Goal: Navigation & Orientation: Find specific page/section

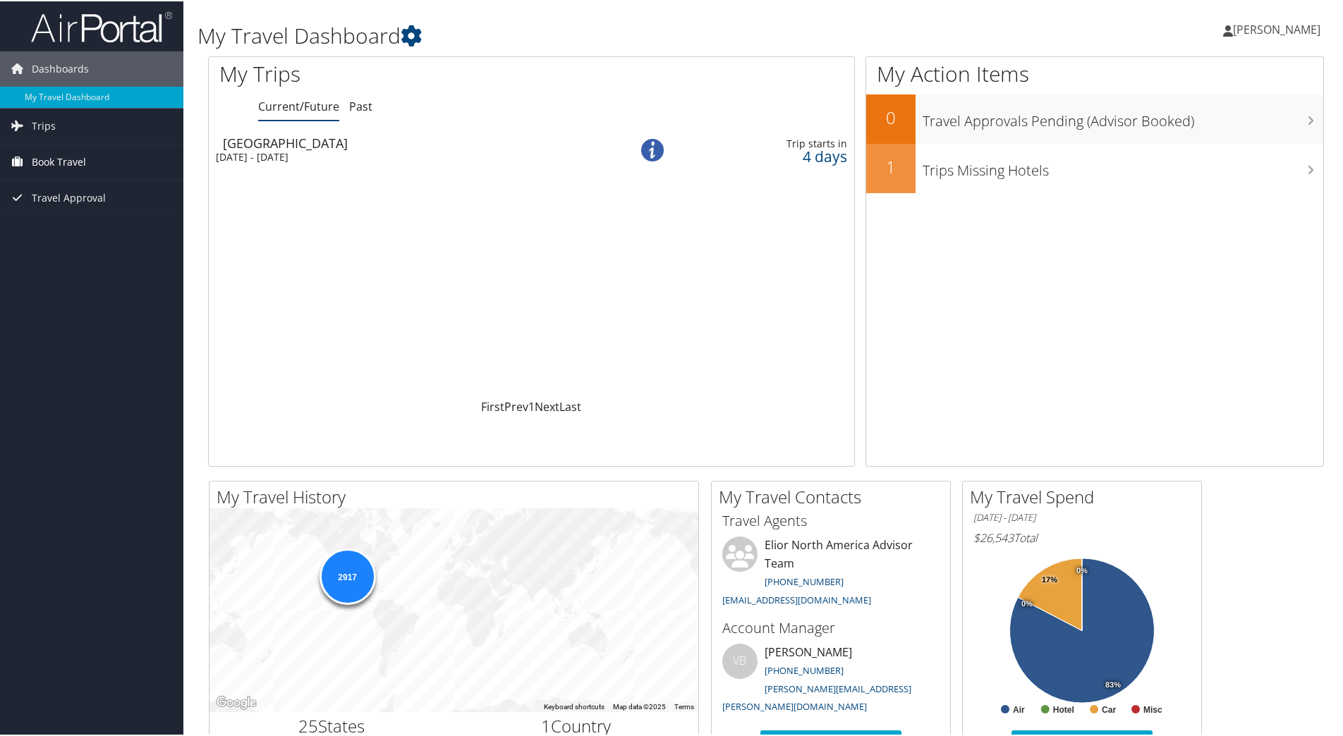
click at [71, 163] on span "Book Travel" at bounding box center [59, 160] width 54 height 35
click at [282, 201] on div "Loading... Houston Tue 2 Sep 2025 - Thu 4 Sep 2025 Trip starts in 4 days" at bounding box center [531, 263] width 645 height 268
click at [68, 122] on link "Trips" at bounding box center [91, 124] width 183 height 35
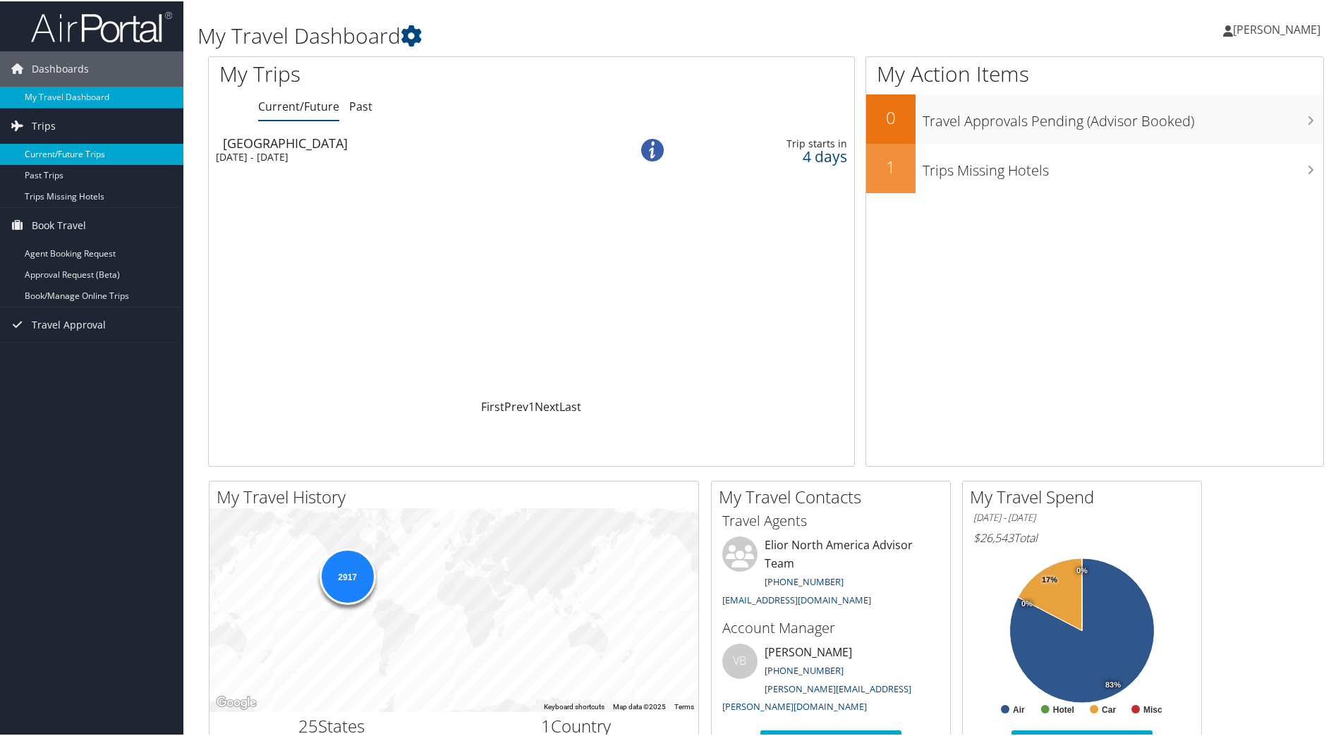
click at [44, 145] on link "Current/Future Trips" at bounding box center [91, 152] width 183 height 21
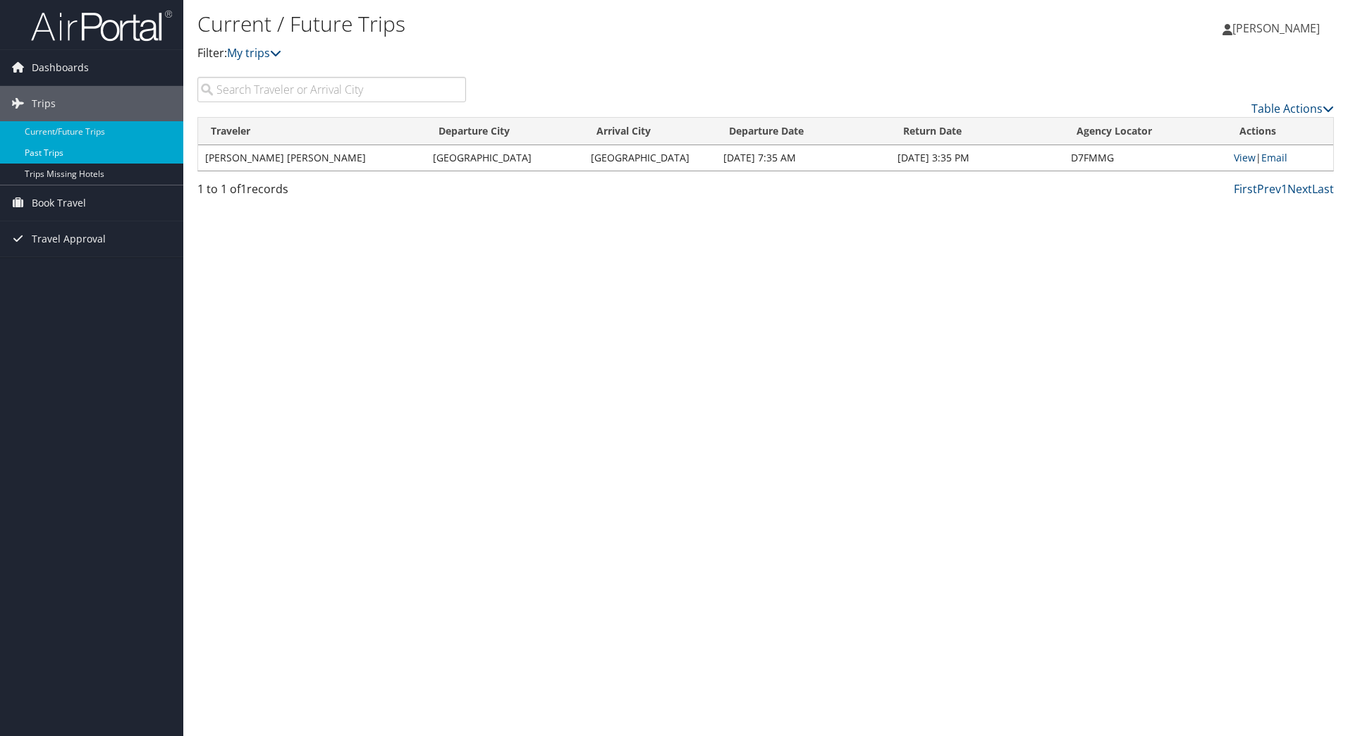
click at [80, 153] on link "Past Trips" at bounding box center [91, 152] width 183 height 21
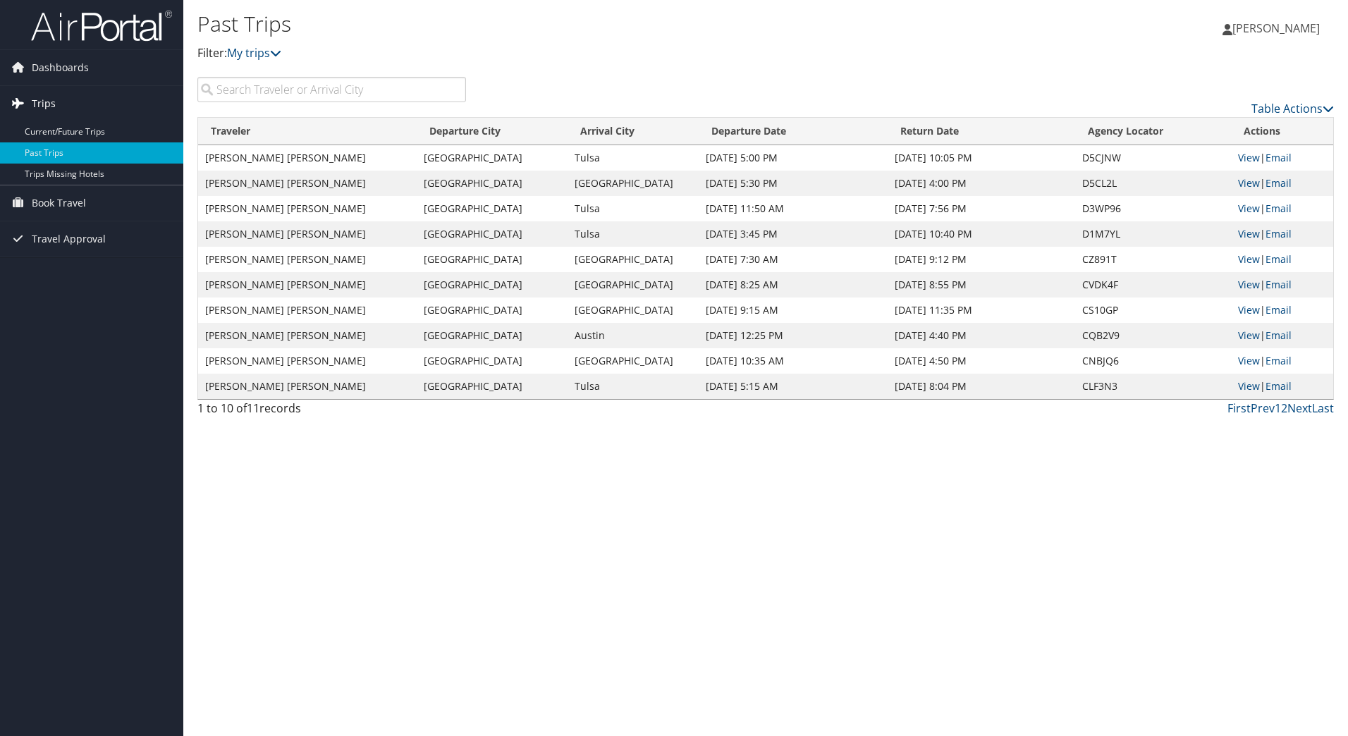
click at [33, 103] on span "Trips" at bounding box center [44, 103] width 24 height 35
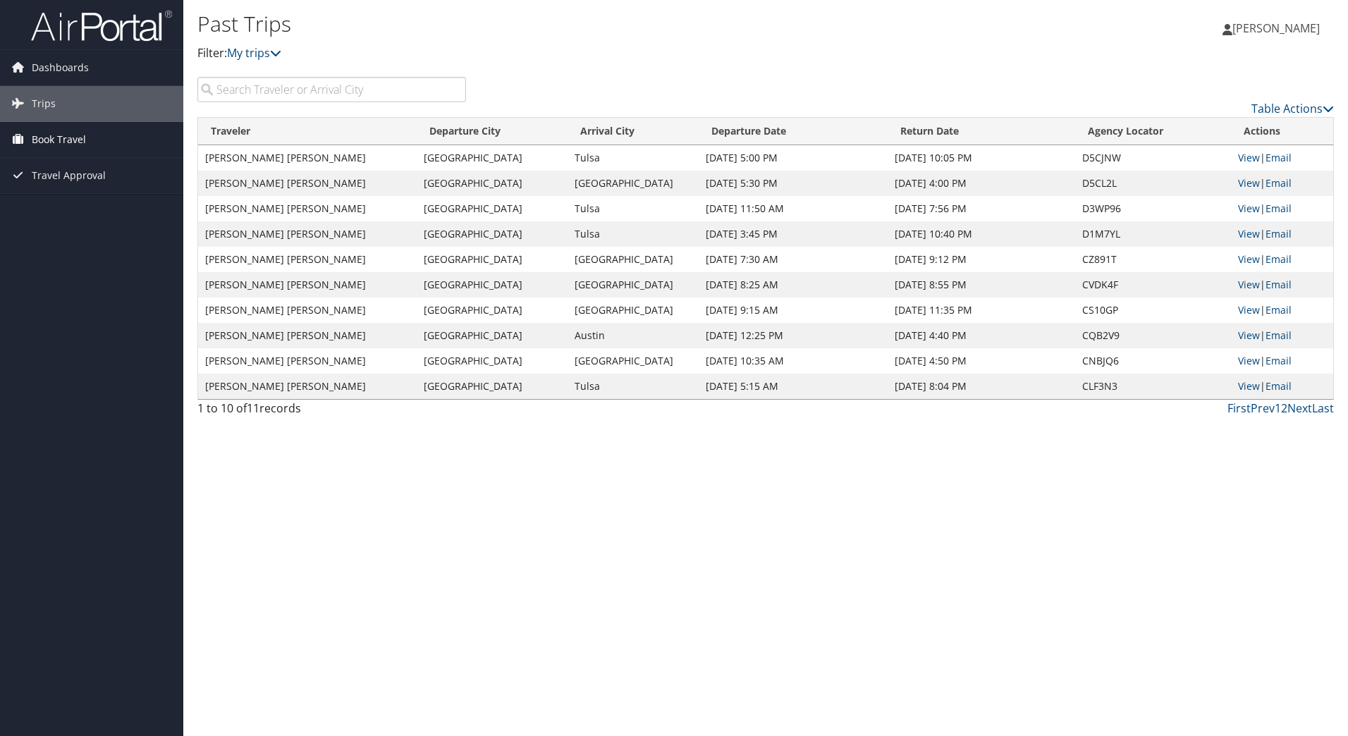
click at [51, 135] on span "Book Travel" at bounding box center [59, 139] width 54 height 35
click at [42, 78] on span "Dashboards" at bounding box center [60, 67] width 57 height 35
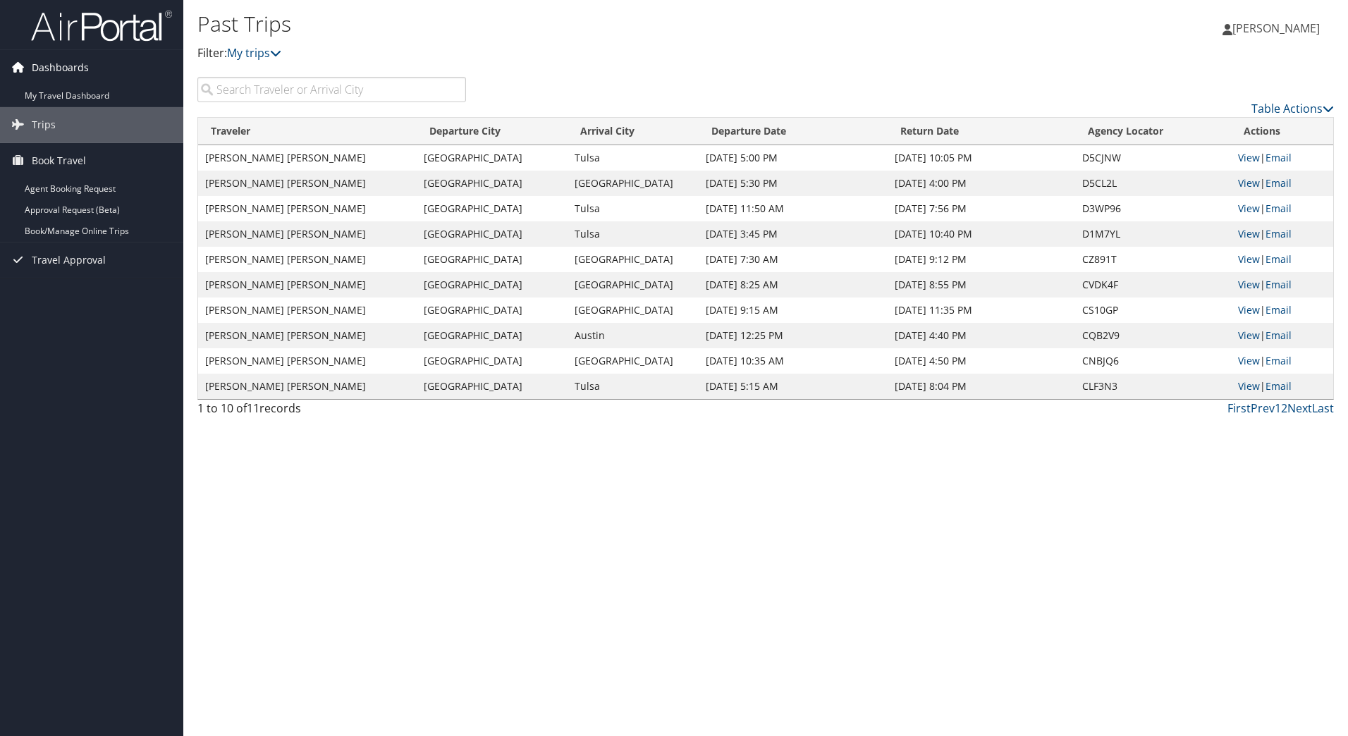
click at [52, 64] on span "Dashboards" at bounding box center [60, 67] width 57 height 35
click at [61, 63] on span "Dashboards" at bounding box center [60, 67] width 57 height 35
click at [62, 91] on link "My Travel Dashboard" at bounding box center [91, 95] width 183 height 21
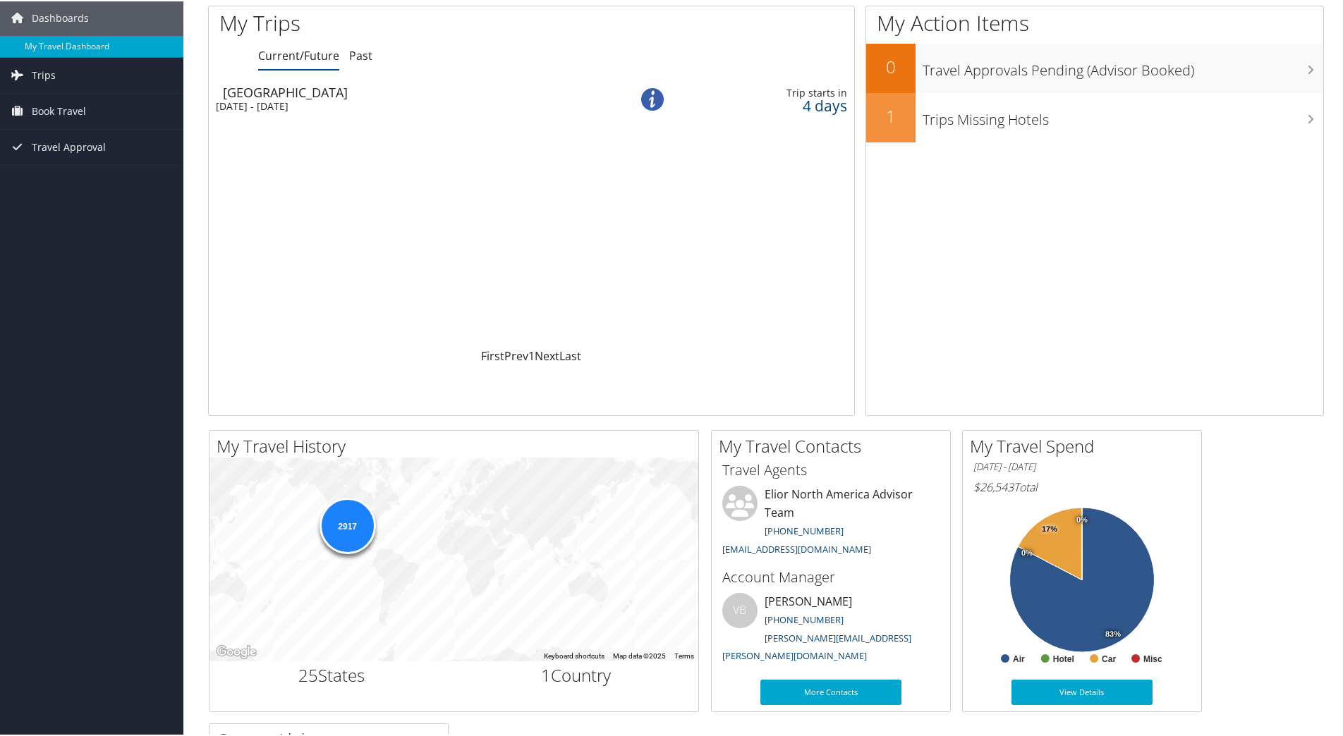
scroll to position [343, 0]
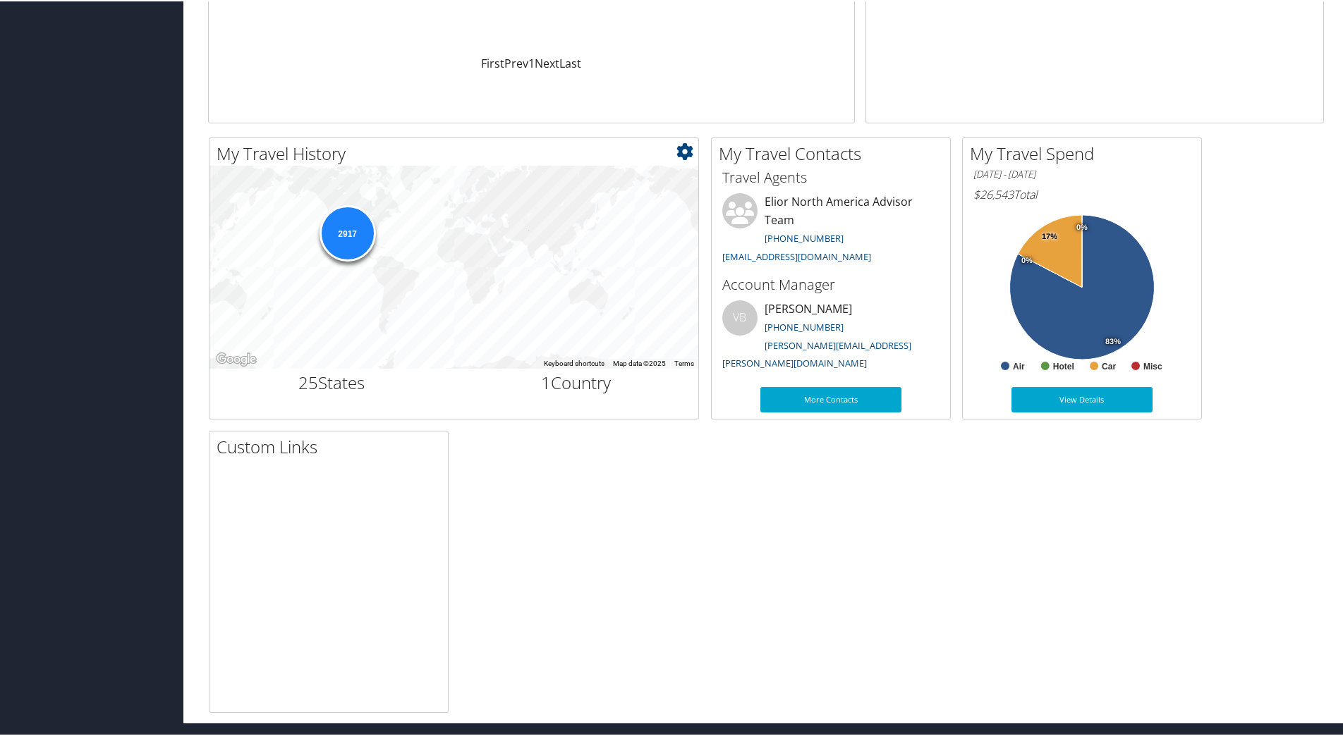
click at [364, 236] on div "2917" at bounding box center [347, 232] width 56 height 56
click at [352, 381] on h2 "25 States" at bounding box center [332, 382] width 224 height 24
click at [352, 223] on div "2917" at bounding box center [347, 232] width 56 height 56
click at [687, 157] on icon at bounding box center [684, 150] width 17 height 17
click at [526, 177] on link "Small" at bounding box center [600, 173] width 185 height 24
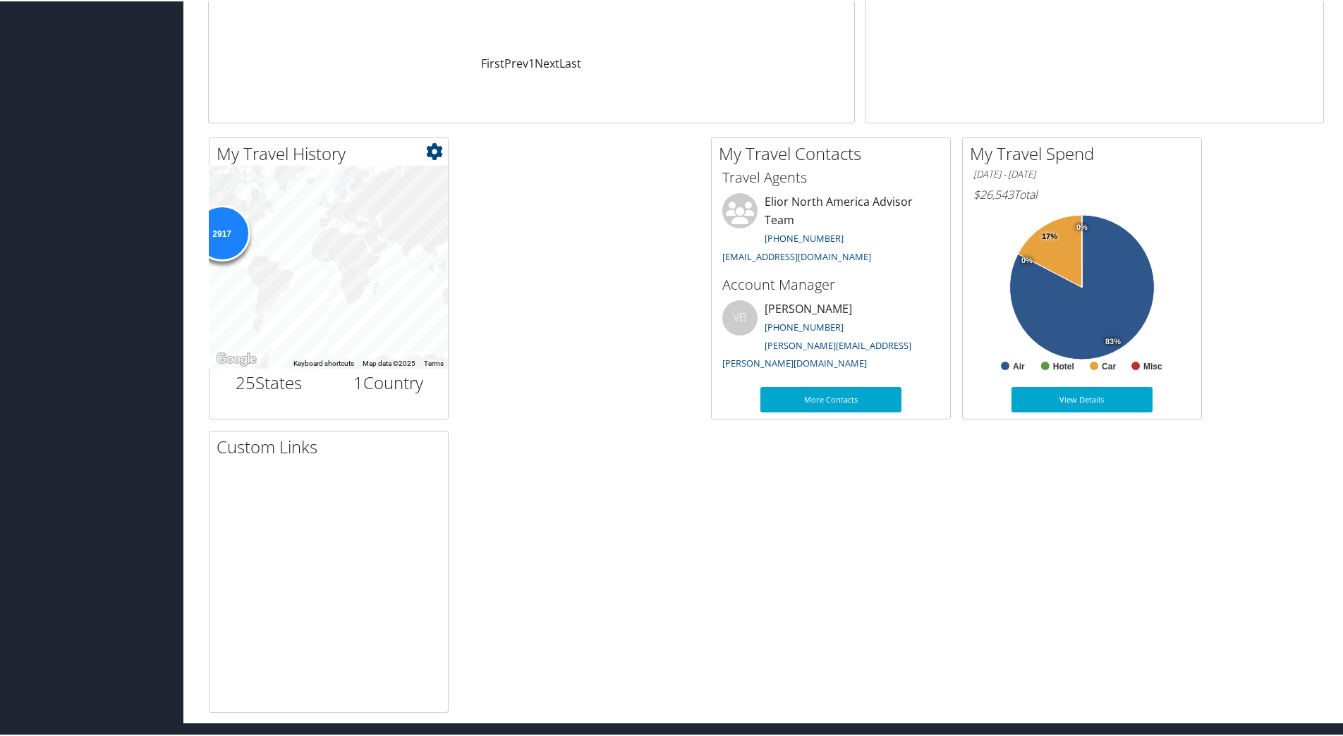
click at [439, 151] on icon at bounding box center [434, 150] width 17 height 17
click at [389, 193] on link "Medium" at bounding box center [349, 197] width 185 height 24
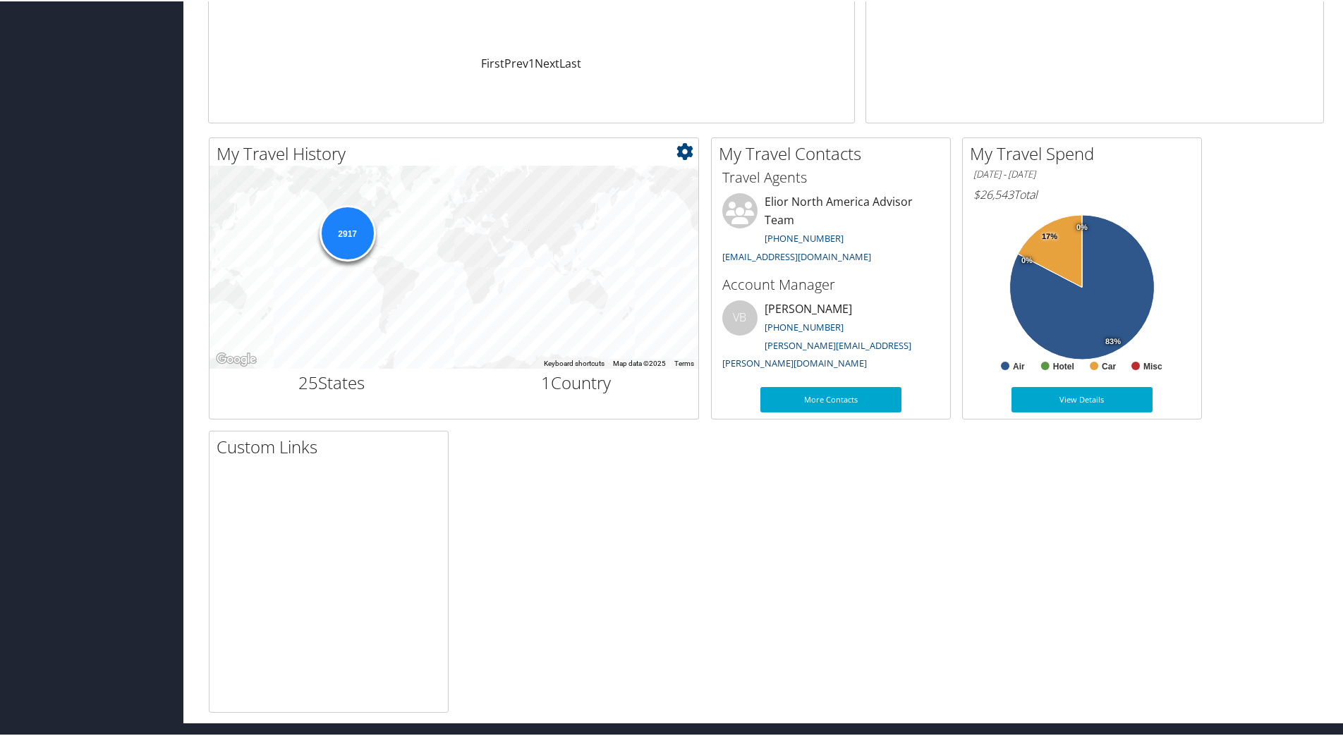
click at [683, 152] on icon at bounding box center [684, 150] width 17 height 17
click at [634, 223] on link "Large" at bounding box center [600, 221] width 185 height 24
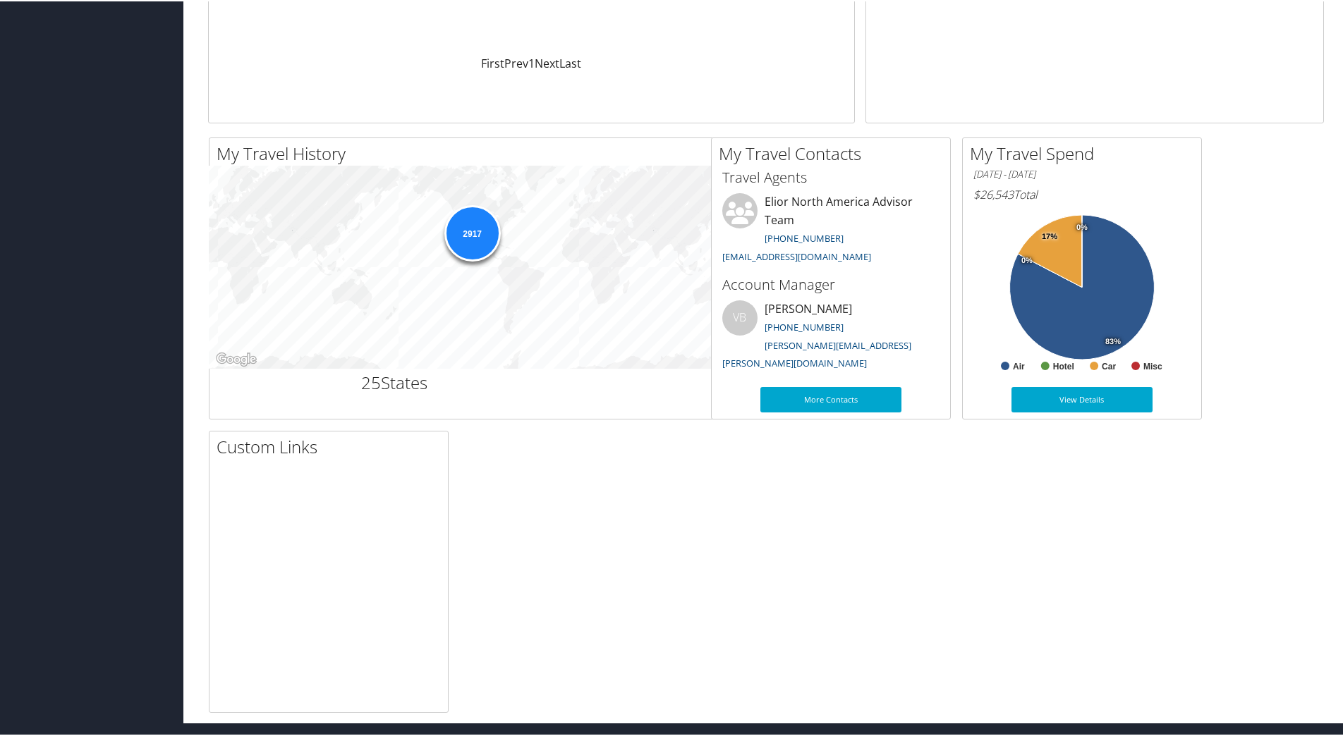
click at [651, 209] on div "2917" at bounding box center [578, 265] width 739 height 203
drag, startPoint x: 686, startPoint y: 162, endPoint x: 693, endPoint y: 157, distance: 9.0
click at [691, 158] on h2 "My Travel History" at bounding box center [582, 152] width 732 height 24
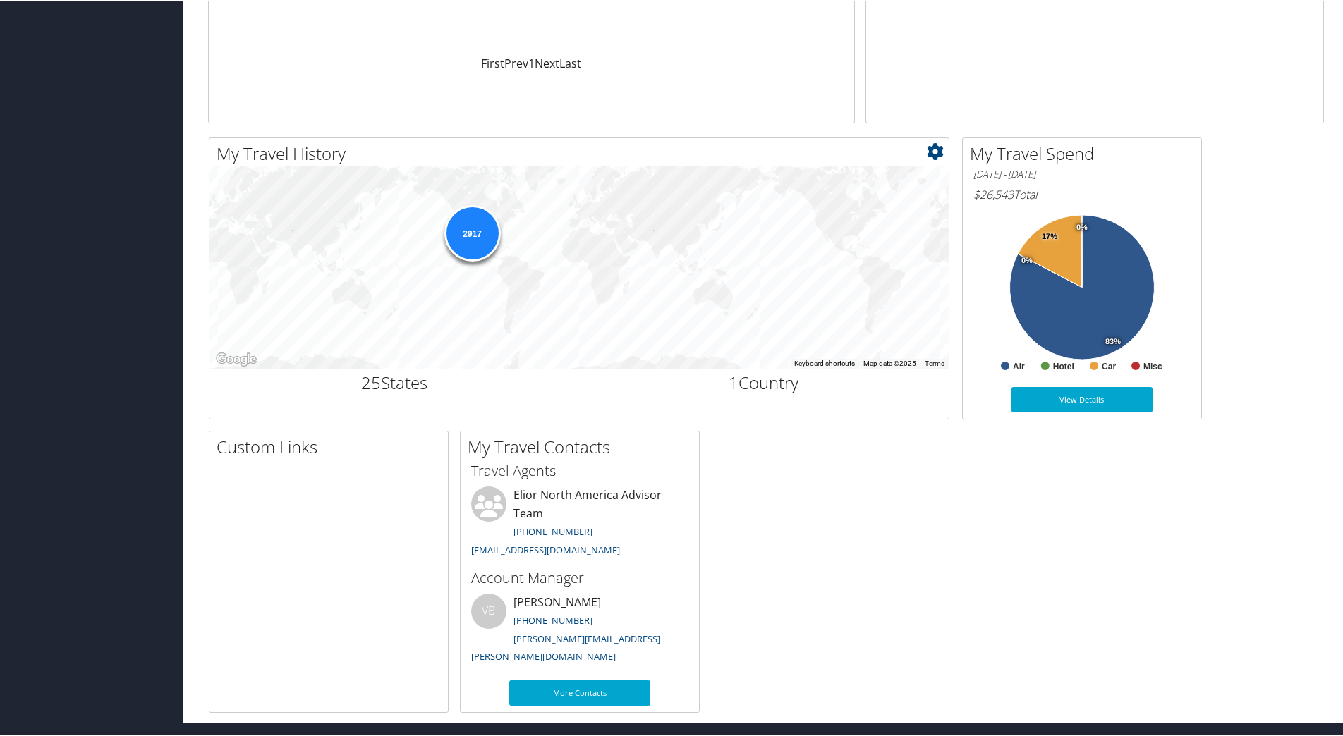
click at [941, 152] on icon at bounding box center [935, 150] width 17 height 17
click at [812, 199] on link "Medium" at bounding box center [850, 197] width 185 height 24
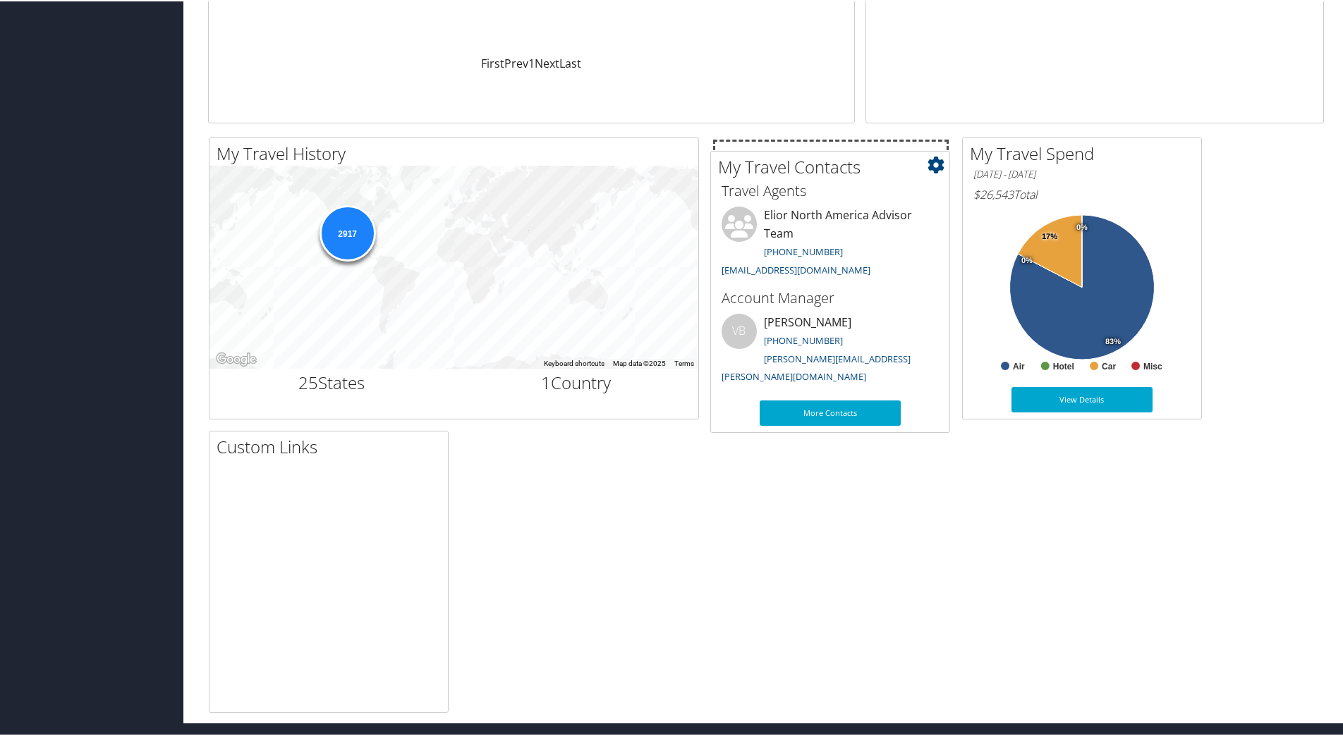
drag, startPoint x: 635, startPoint y: 447, endPoint x: 886, endPoint y: 167, distance: 375.5
click at [886, 167] on h2 "My Travel Contacts" at bounding box center [833, 166] width 231 height 24
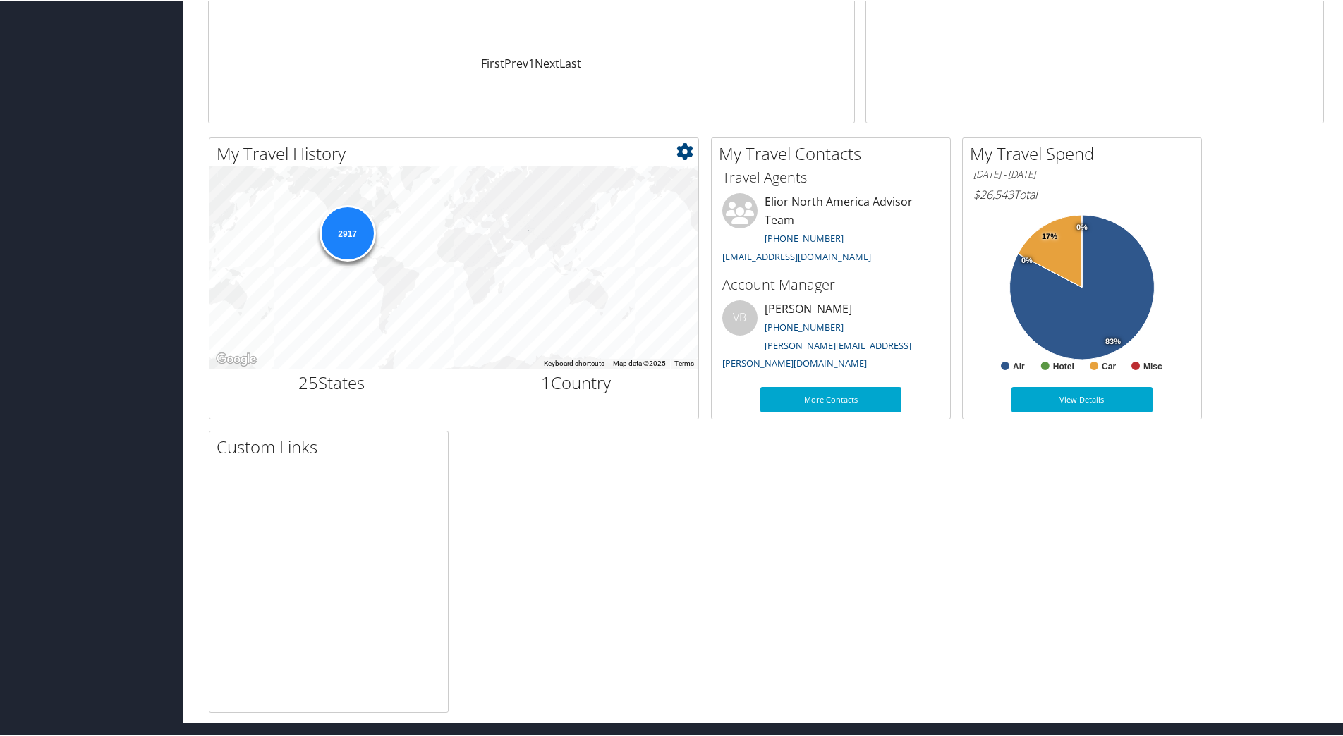
click at [350, 231] on div "2917" at bounding box center [347, 232] width 56 height 56
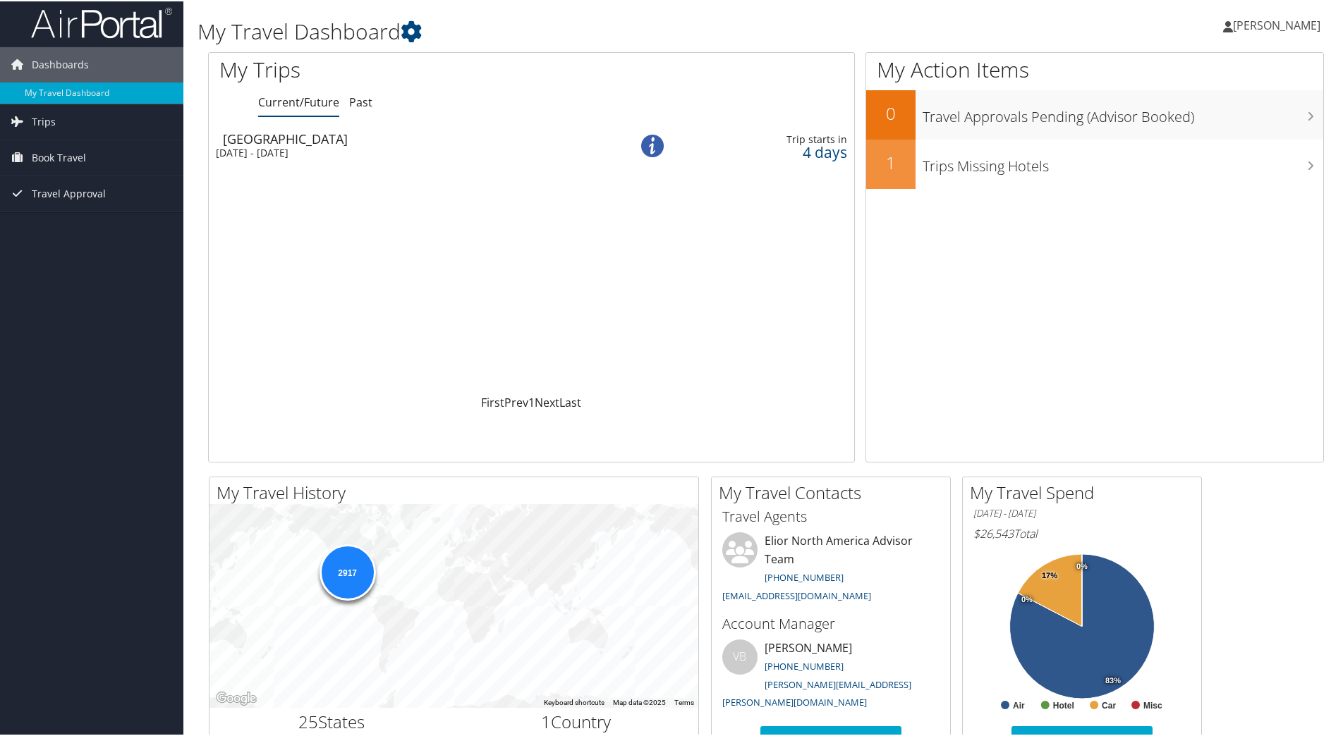
scroll to position [0, 0]
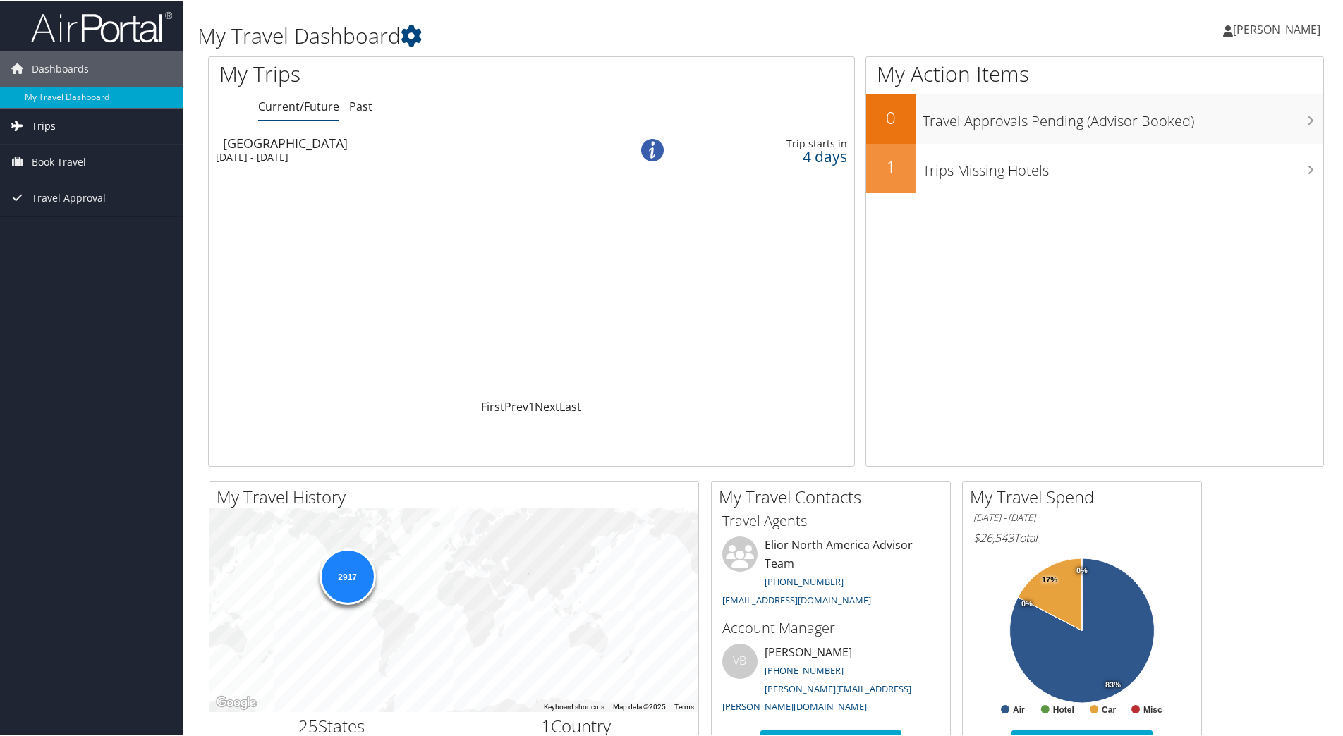
click at [51, 122] on span "Trips" at bounding box center [44, 124] width 24 height 35
click at [53, 173] on link "Past Trips" at bounding box center [91, 174] width 183 height 21
